Goal: Navigation & Orientation: Understand site structure

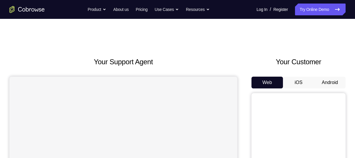
click at [326, 81] on button "Android" at bounding box center [331, 83] width 32 height 12
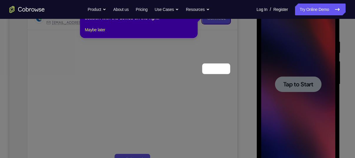
scroll to position [41, 0]
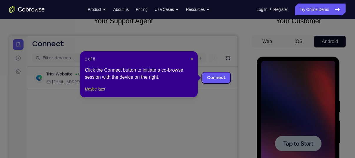
click at [192, 59] on span "×" at bounding box center [192, 59] width 2 height 5
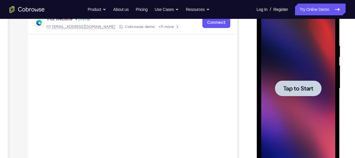
scroll to position [97, 0]
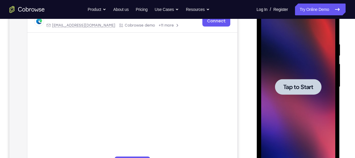
click at [285, 58] on div at bounding box center [298, 86] width 74 height 165
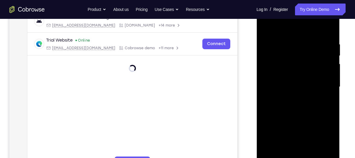
scroll to position [150, 0]
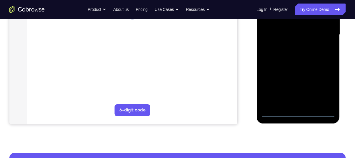
click at [298, 111] on div at bounding box center [298, 34] width 74 height 165
click at [324, 89] on div at bounding box center [298, 34] width 74 height 165
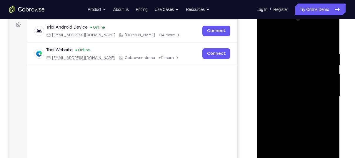
scroll to position [87, 0]
click at [272, 29] on div at bounding box center [298, 96] width 74 height 165
click at [272, 81] on div at bounding box center [298, 96] width 74 height 165
click at [288, 97] on div at bounding box center [298, 96] width 74 height 165
click at [284, 89] on div at bounding box center [298, 96] width 74 height 165
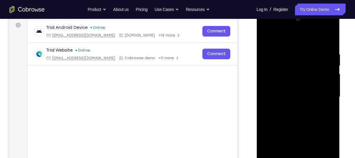
click at [287, 102] on div at bounding box center [298, 96] width 74 height 165
click at [289, 131] on div at bounding box center [298, 96] width 74 height 165
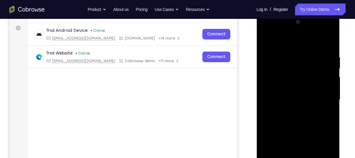
scroll to position [85, 0]
click at [296, 84] on div at bounding box center [298, 99] width 74 height 165
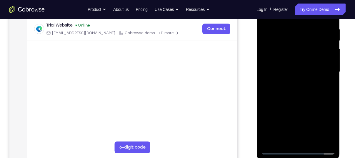
drag, startPoint x: 290, startPoint y: 98, endPoint x: 292, endPoint y: 70, distance: 28.3
click at [292, 70] on div at bounding box center [298, 71] width 74 height 165
click at [293, 136] on div at bounding box center [298, 71] width 74 height 165
click at [295, 66] on div at bounding box center [298, 71] width 74 height 165
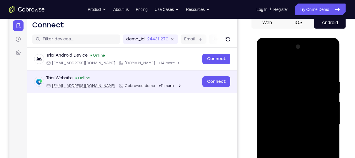
scroll to position [51, 0]
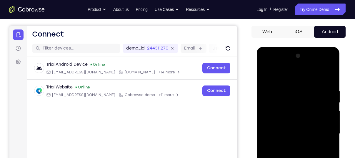
click at [280, 147] on div at bounding box center [298, 133] width 74 height 165
click at [324, 64] on div at bounding box center [298, 133] width 74 height 165
click at [274, 64] on div at bounding box center [298, 133] width 74 height 165
click at [323, 129] on div at bounding box center [298, 133] width 74 height 165
click at [292, 142] on div at bounding box center [298, 133] width 74 height 165
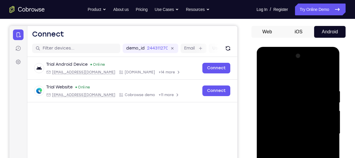
scroll to position [69, 0]
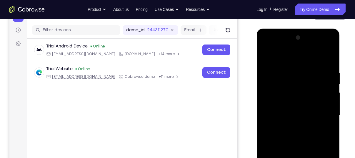
click at [292, 145] on div at bounding box center [298, 115] width 74 height 165
click at [292, 110] on div at bounding box center [298, 115] width 74 height 165
click at [292, 96] on div at bounding box center [298, 115] width 74 height 165
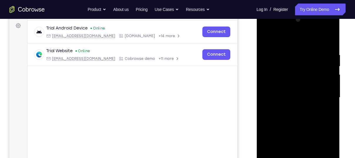
scroll to position [86, 0]
click at [308, 70] on div at bounding box center [298, 98] width 74 height 165
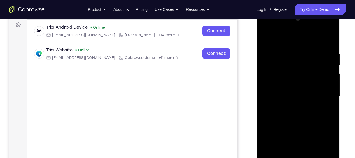
scroll to position [90, 0]
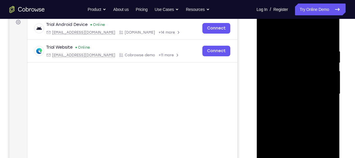
click at [313, 67] on div at bounding box center [298, 93] width 74 height 165
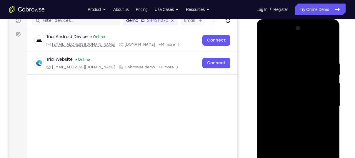
scroll to position [77, 0]
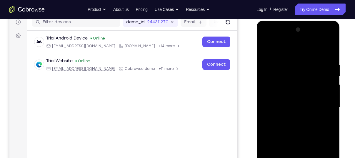
click at [297, 121] on div at bounding box center [298, 107] width 74 height 165
click at [304, 78] on div at bounding box center [298, 107] width 74 height 165
click at [323, 37] on div at bounding box center [298, 107] width 74 height 165
click at [285, 62] on div at bounding box center [298, 107] width 74 height 165
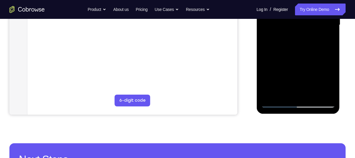
scroll to position [162, 0]
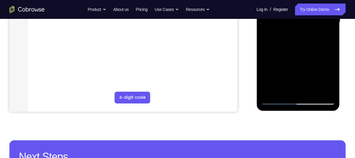
click at [295, 86] on div at bounding box center [298, 22] width 74 height 165
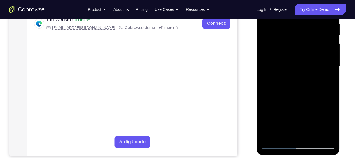
scroll to position [118, 0]
drag, startPoint x: 312, startPoint y: 74, endPoint x: 314, endPoint y: 46, distance: 27.4
click at [314, 46] on div at bounding box center [298, 66] width 74 height 165
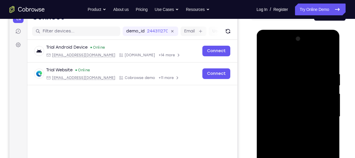
scroll to position [64, 0]
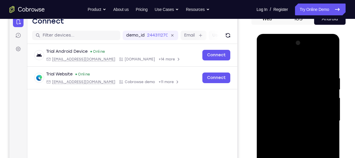
click at [323, 50] on div at bounding box center [298, 120] width 74 height 165
click at [279, 85] on div at bounding box center [298, 120] width 74 height 165
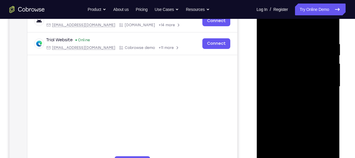
scroll to position [98, 0]
click at [299, 114] on div at bounding box center [298, 86] width 74 height 165
click at [331, 25] on div at bounding box center [298, 86] width 74 height 165
click at [266, 25] on div at bounding box center [298, 86] width 74 height 165
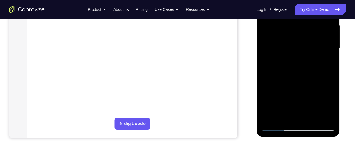
scroll to position [136, 0]
click at [311, 114] on div at bounding box center [298, 48] width 74 height 165
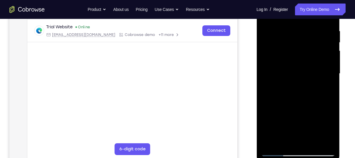
scroll to position [111, 0]
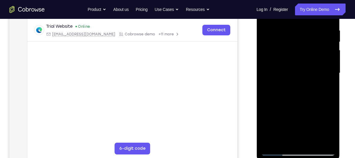
click at [312, 140] on div at bounding box center [298, 73] width 74 height 165
click at [304, 102] on div at bounding box center [298, 73] width 74 height 165
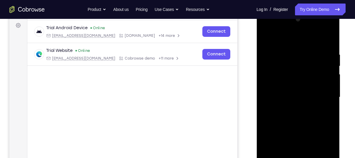
scroll to position [87, 0]
click at [269, 36] on div at bounding box center [298, 97] width 74 height 165
drag, startPoint x: 295, startPoint y: 102, endPoint x: 301, endPoint y: 31, distance: 71.2
click at [301, 31] on div at bounding box center [298, 97] width 74 height 165
drag, startPoint x: 308, startPoint y: 115, endPoint x: 311, endPoint y: 62, distance: 53.1
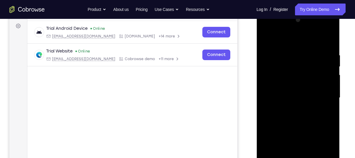
click at [311, 62] on div at bounding box center [298, 97] width 74 height 165
drag, startPoint x: 303, startPoint y: 114, endPoint x: 315, endPoint y: 46, distance: 69.0
click at [315, 46] on div at bounding box center [298, 97] width 74 height 165
click at [331, 77] on div at bounding box center [298, 97] width 74 height 165
click at [331, 105] on div at bounding box center [298, 97] width 74 height 165
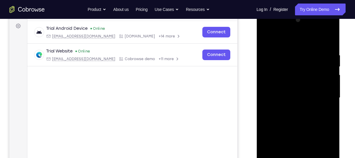
click at [322, 28] on div at bounding box center [298, 97] width 74 height 165
click at [325, 26] on div at bounding box center [298, 97] width 74 height 165
click at [321, 25] on div at bounding box center [298, 97] width 74 height 165
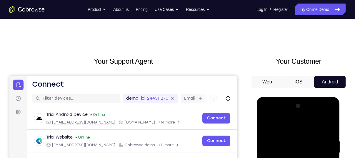
scroll to position [0, 0]
